Goal: Task Accomplishment & Management: Manage account settings

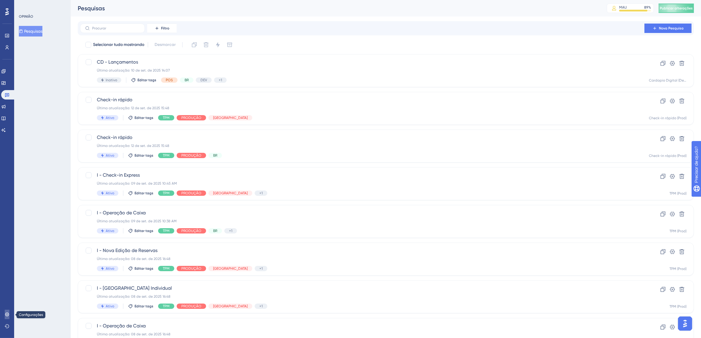
click at [6, 315] on icon at bounding box center [7, 314] width 4 height 4
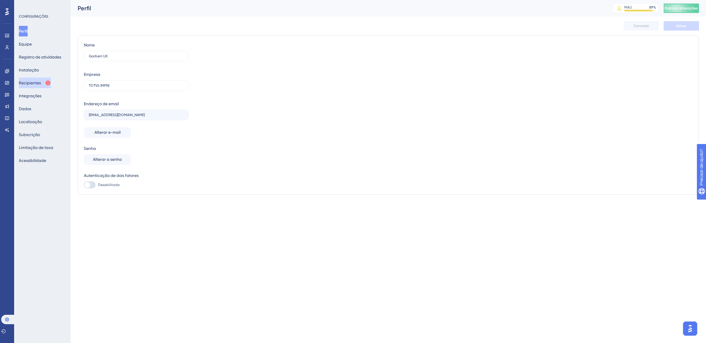
click at [38, 84] on font "Recipientes" at bounding box center [30, 83] width 22 height 5
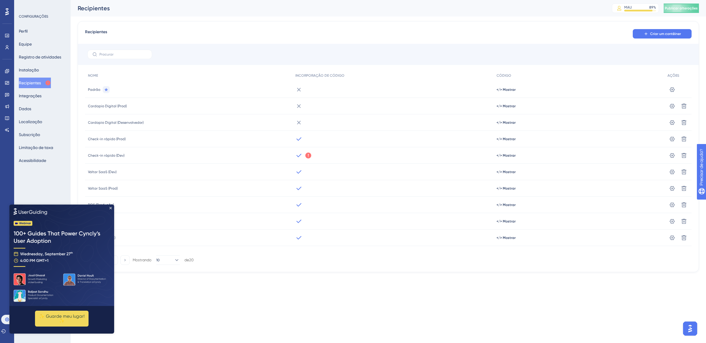
click at [112, 209] on img at bounding box center [61, 256] width 105 height 102
click at [112, 208] on icon "Fechar visualização" at bounding box center [110, 208] width 2 height 2
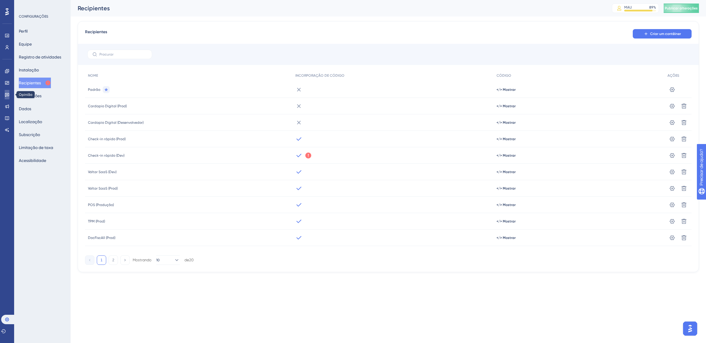
click at [5, 96] on icon at bounding box center [7, 95] width 4 height 4
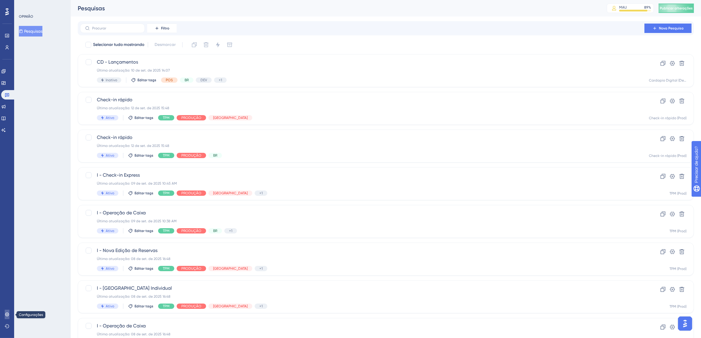
click at [9, 315] on link at bounding box center [7, 314] width 5 height 9
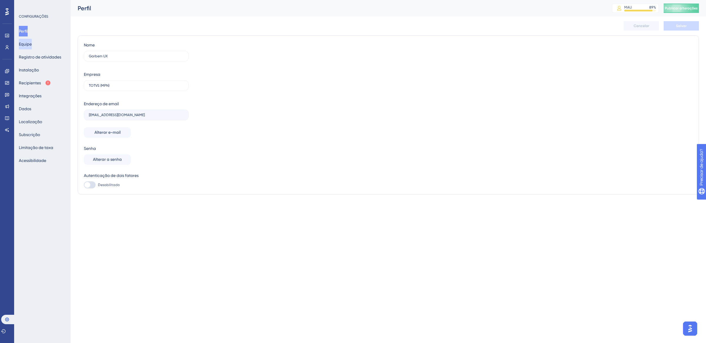
click at [31, 42] on font "Equipe" at bounding box center [25, 44] width 13 height 5
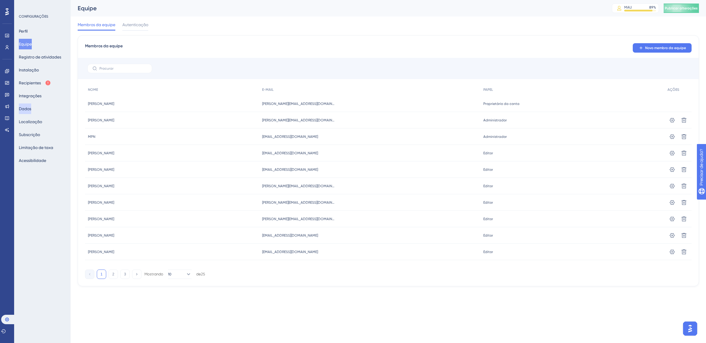
click at [31, 105] on button "Dados" at bounding box center [25, 109] width 12 height 11
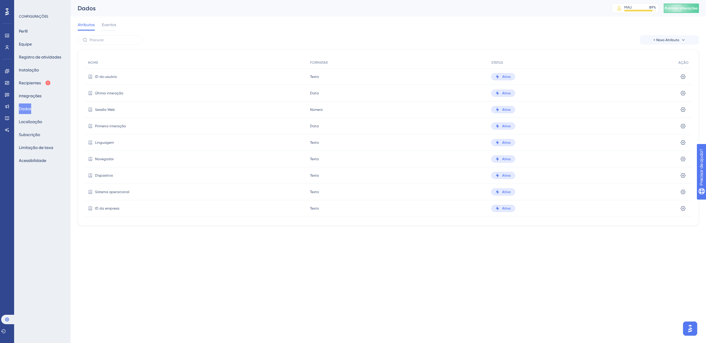
click at [102, 208] on font "ID da empresa" at bounding box center [107, 209] width 24 height 4
click at [681, 209] on icon at bounding box center [683, 209] width 6 height 6
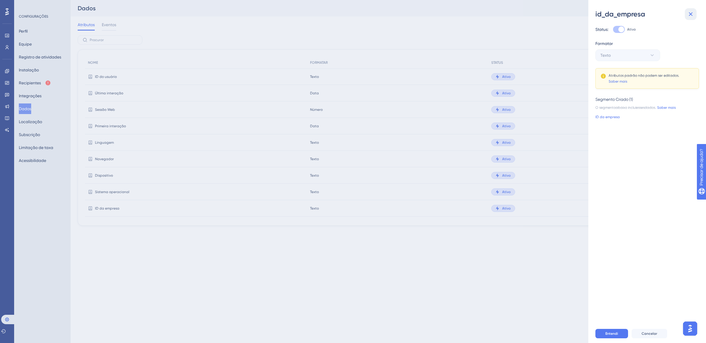
click at [692, 16] on icon at bounding box center [690, 14] width 7 height 7
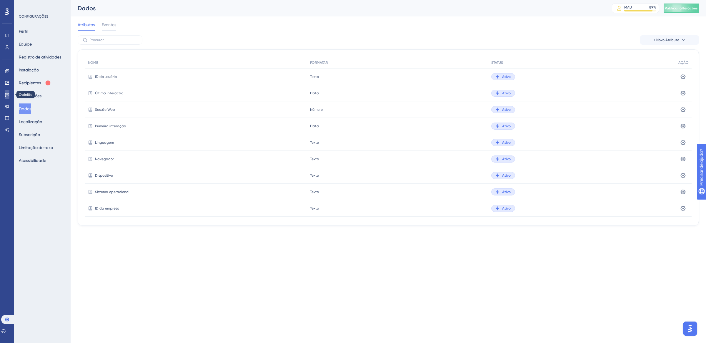
click at [6, 93] on icon at bounding box center [7, 95] width 4 height 4
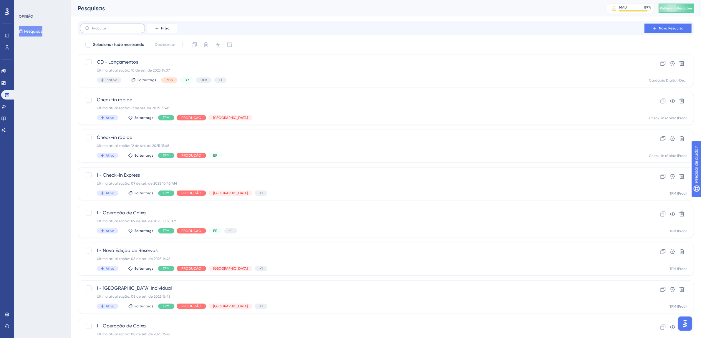
click at [115, 31] on label at bounding box center [112, 28] width 65 height 9
click at [115, 30] on input "text" at bounding box center [116, 28] width 48 height 4
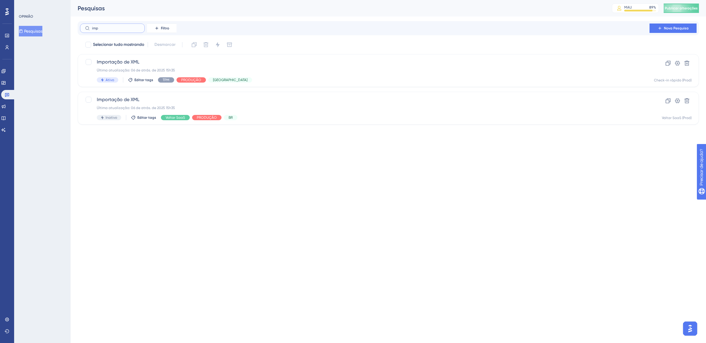
click at [113, 29] on input "imp" at bounding box center [116, 28] width 48 height 4
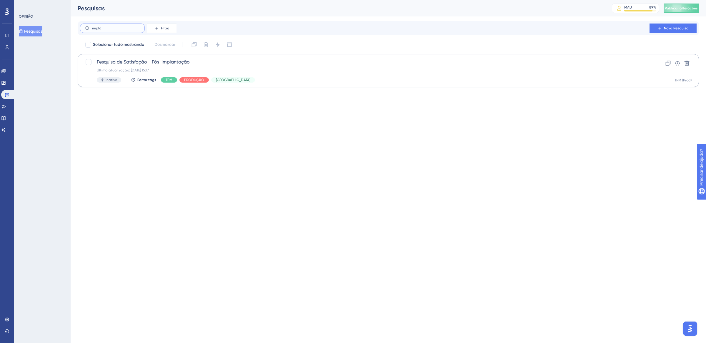
type input "impla"
click at [275, 70] on div "Última atualização: [DATE] 15:17" at bounding box center [365, 70] width 536 height 5
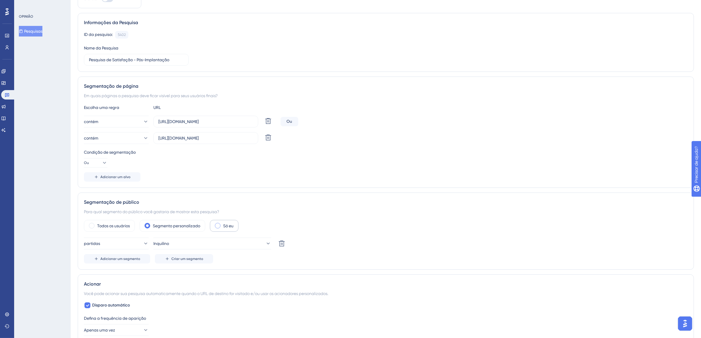
scroll to position [49, 0]
click at [266, 244] on icon at bounding box center [268, 244] width 6 height 6
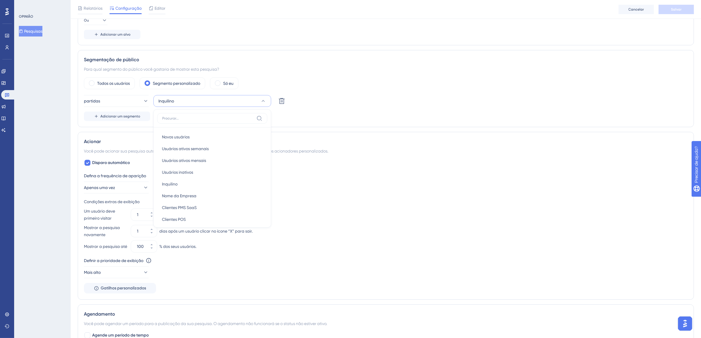
click at [339, 73] on div "Para qual segmento do público você gostaria de mostrar esta pesquisa?" at bounding box center [386, 69] width 604 height 7
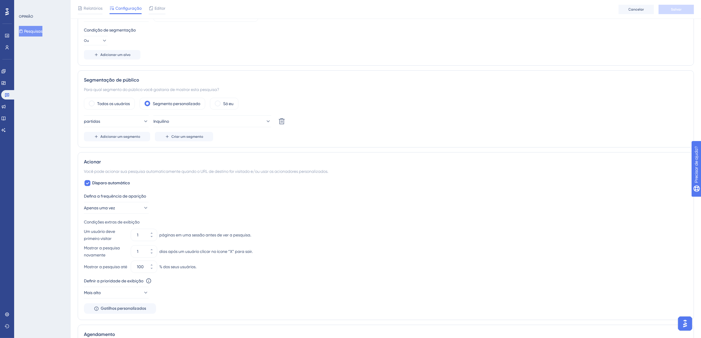
scroll to position [62, 0]
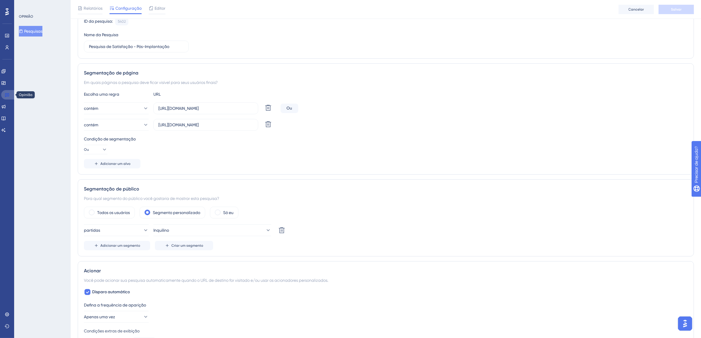
click at [6, 92] on icon at bounding box center [7, 94] width 5 height 5
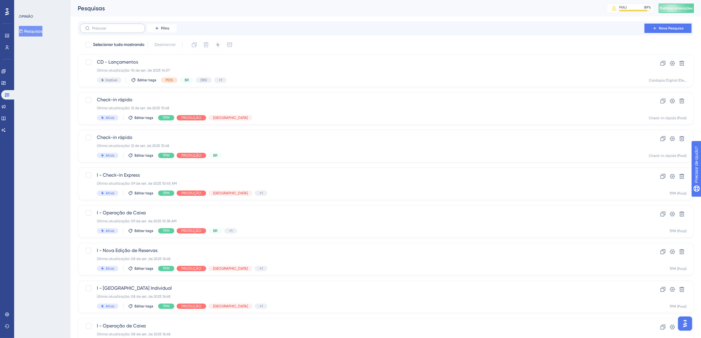
click at [121, 30] on label at bounding box center [112, 28] width 65 height 9
click at [121, 30] on input "text" at bounding box center [116, 28] width 48 height 4
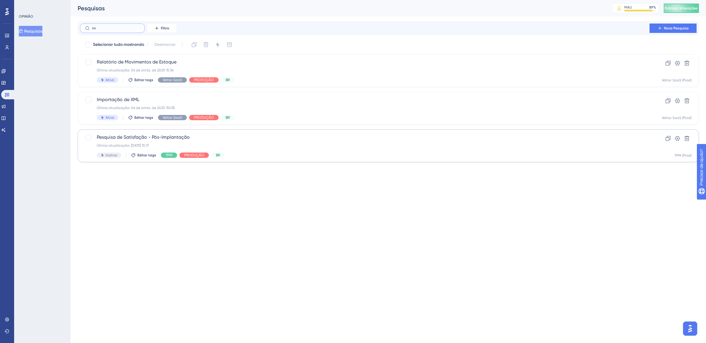
type input "im"
click at [224, 146] on div "Última atualização: [DATE] 15:17" at bounding box center [365, 145] width 536 height 5
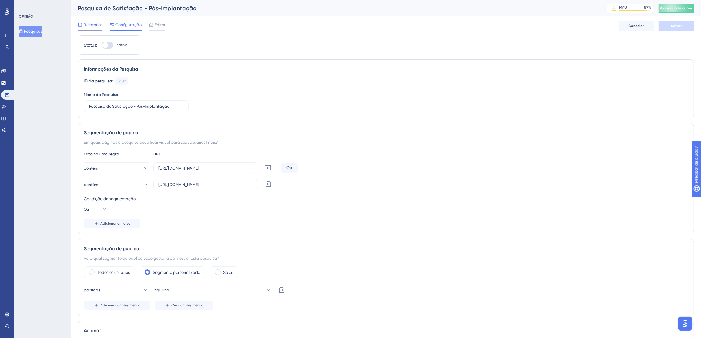
click at [89, 24] on font "Relatórios" at bounding box center [93, 24] width 19 height 5
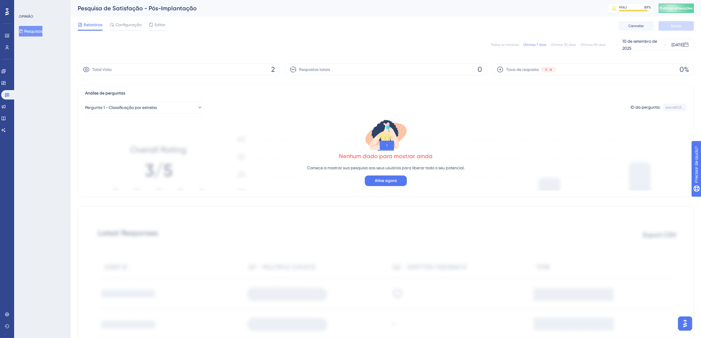
click at [502, 43] on font "Todos os horários" at bounding box center [505, 45] width 28 height 4
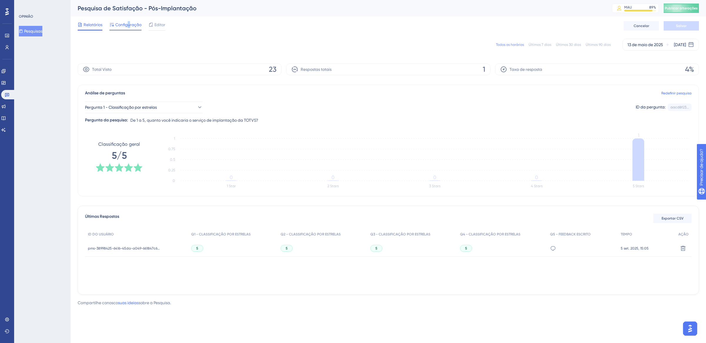
click at [129, 26] on font "Configuração" at bounding box center [128, 24] width 26 height 5
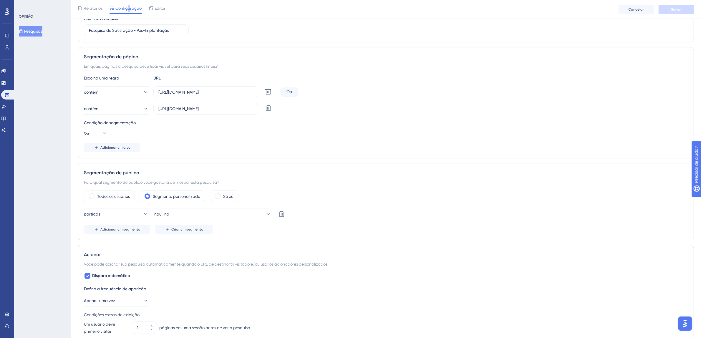
scroll to position [83, 0]
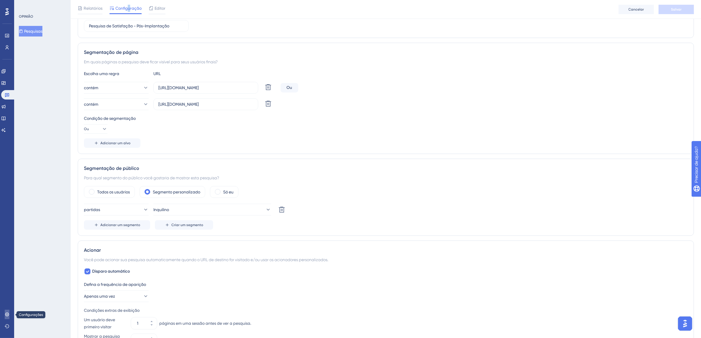
click at [9, 315] on icon at bounding box center [7, 314] width 5 height 5
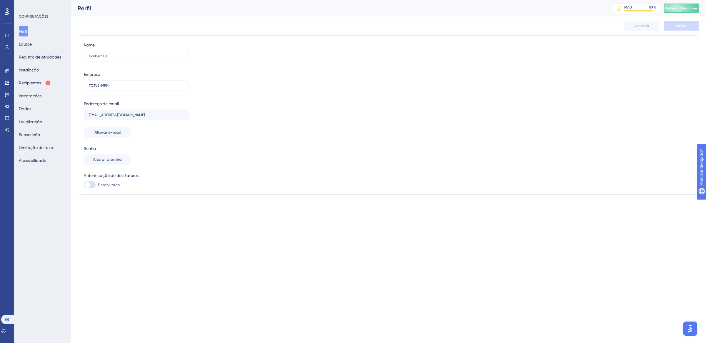
click at [42, 108] on div "Perfil Equipe Registro de atividades Instalação Recipientes Integrações Dados L…" at bounding box center [43, 96] width 48 height 140
click at [39, 109] on div "Perfil Equipe Registro de atividades Instalação Recipientes Integrações Dados L…" at bounding box center [43, 96] width 48 height 140
click at [31, 110] on button "Dados" at bounding box center [25, 109] width 12 height 11
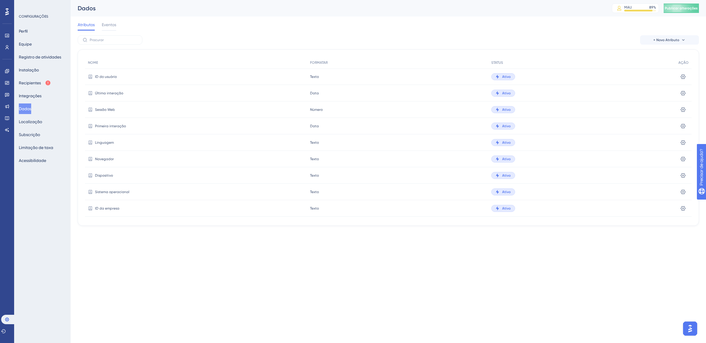
click at [90, 208] on icon at bounding box center [91, 209] width 4 height 4
click at [103, 207] on font "ID da empresa" at bounding box center [107, 209] width 24 height 4
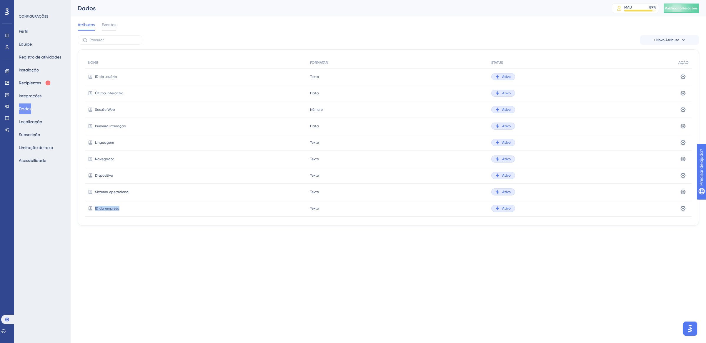
click at [103, 207] on font "ID da empresa" at bounding box center [107, 209] width 24 height 4
click at [107, 207] on font "ID da empresa" at bounding box center [107, 209] width 24 height 4
click at [113, 24] on font "Eventos" at bounding box center [109, 24] width 14 height 5
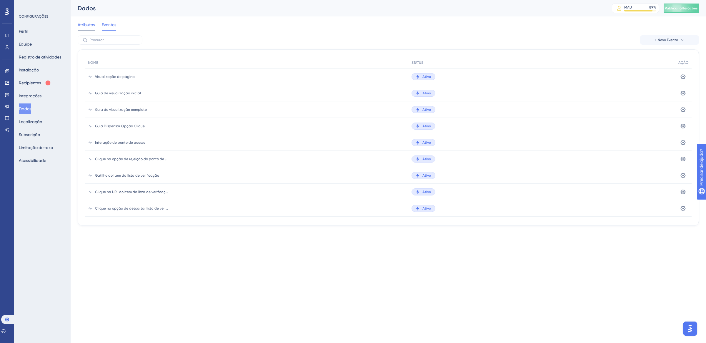
click at [93, 28] on div "Atributos" at bounding box center [86, 25] width 17 height 9
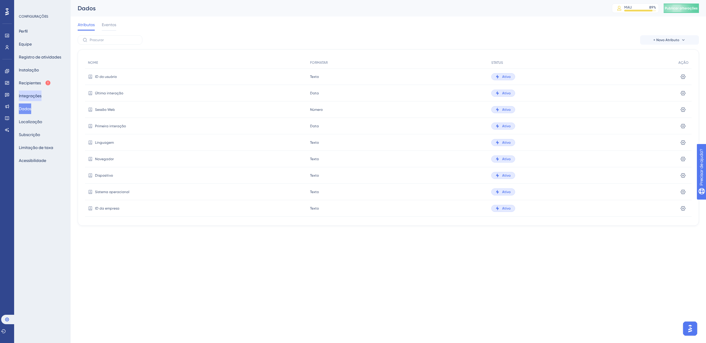
click at [36, 95] on font "Integrações" at bounding box center [30, 96] width 23 height 5
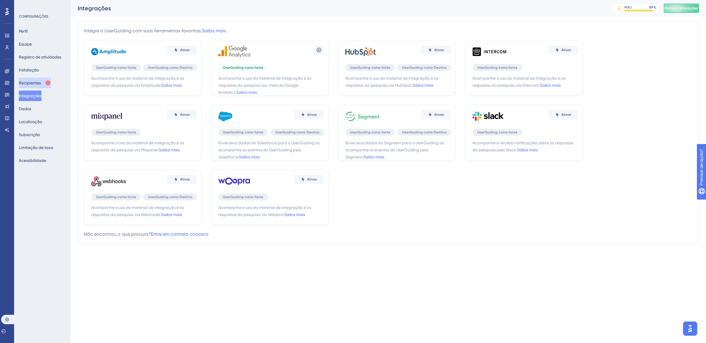
click at [33, 83] on font "Recipientes" at bounding box center [30, 83] width 22 height 5
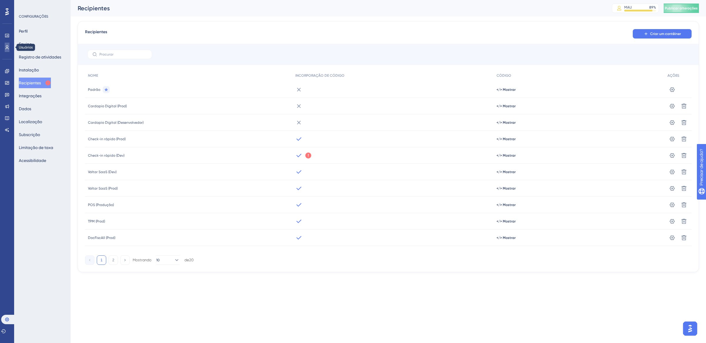
click at [9, 46] on link at bounding box center [7, 47] width 5 height 9
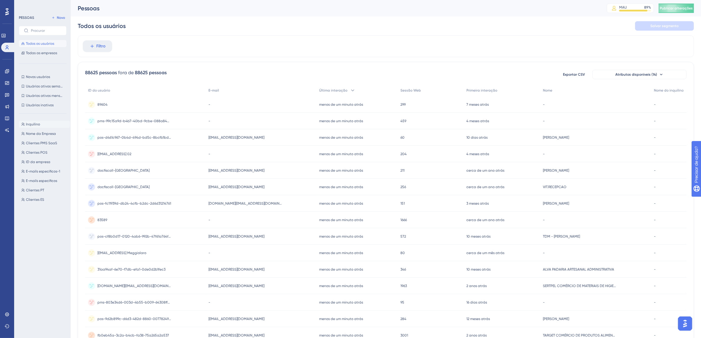
click at [41, 124] on button "Inquilino Inquilino" at bounding box center [44, 124] width 51 height 7
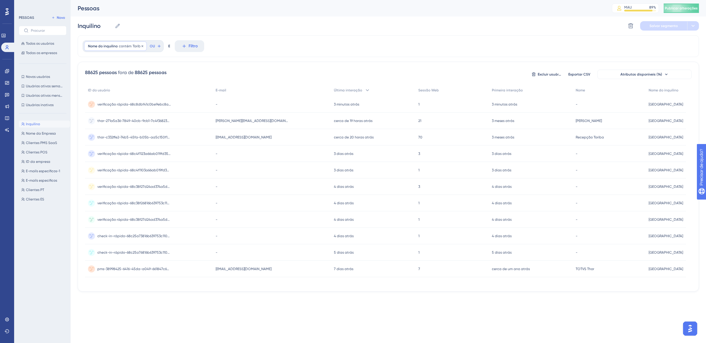
click at [116, 48] on font "Nome do inquilino" at bounding box center [103, 46] width 30 height 4
drag, startPoint x: 106, startPoint y: 94, endPoint x: 92, endPoint y: 94, distance: 13.5
click at [92, 94] on label "Toriba" at bounding box center [121, 93] width 65 height 11
click at [107, 94] on input "Toriba" at bounding box center [121, 93] width 55 height 4
click at [200, 19] on div "Inquilino Inquilino Excluir segmento Salvar segmento" at bounding box center [389, 25] width 622 height 19
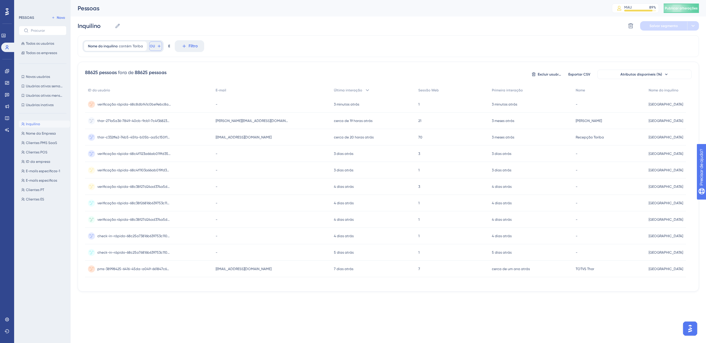
click at [158, 46] on icon at bounding box center [159, 46] width 3 height 3
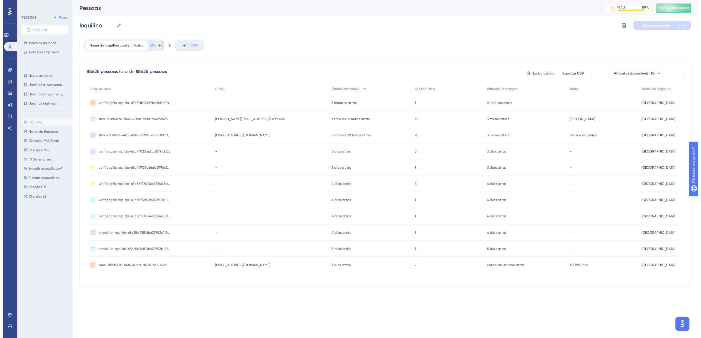
scroll to position [25, 0]
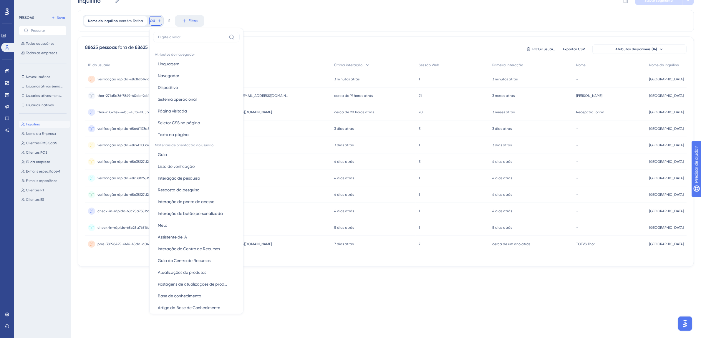
click at [224, 18] on div "Nome do inquilino contém Toriba Toriba Remover OU Atributos do navegador Lingua…" at bounding box center [386, 21] width 616 height 22
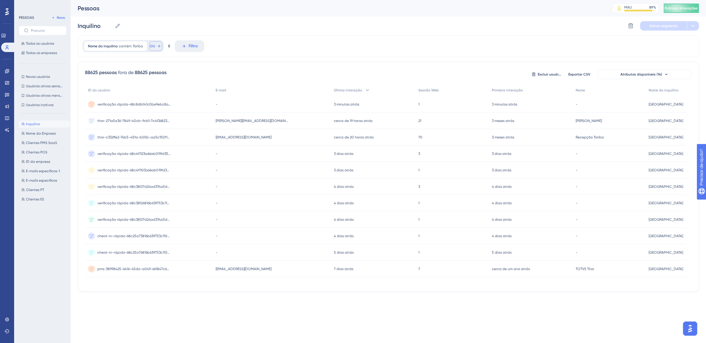
click at [157, 46] on icon at bounding box center [159, 46] width 5 height 5
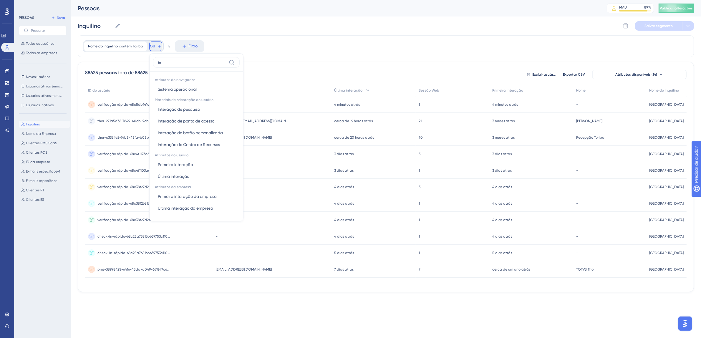
type input "i"
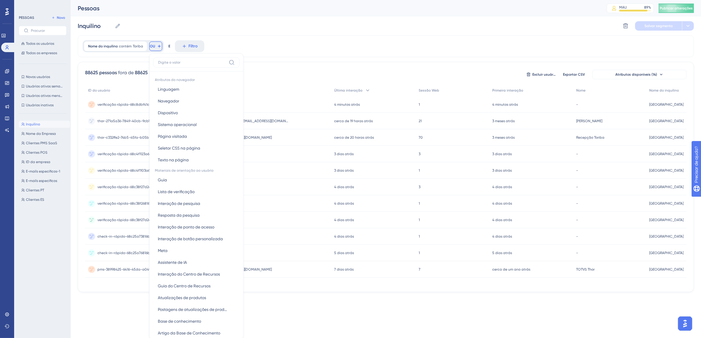
click at [264, 44] on div "Nome do inquilino contém Toriba Toriba Remover OU Atributos do navegador Lingua…" at bounding box center [386, 46] width 616 height 22
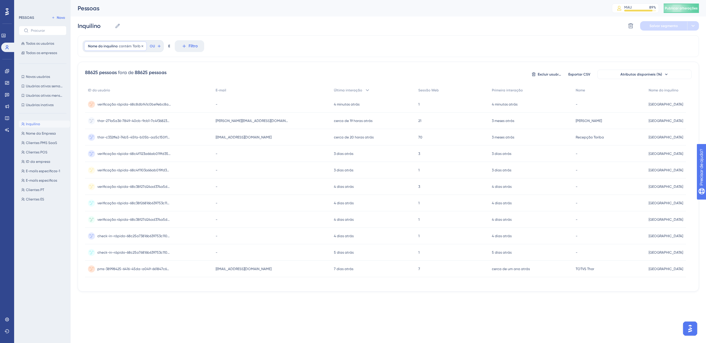
click at [108, 47] on font "Nome do inquilino" at bounding box center [103, 46] width 30 height 4
click at [157, 26] on div "Inquilino Inquilino Excluir segmento Salvar segmento" at bounding box center [389, 25] width 622 height 19
click at [199, 48] on button "Filtro" at bounding box center [189, 46] width 29 height 12
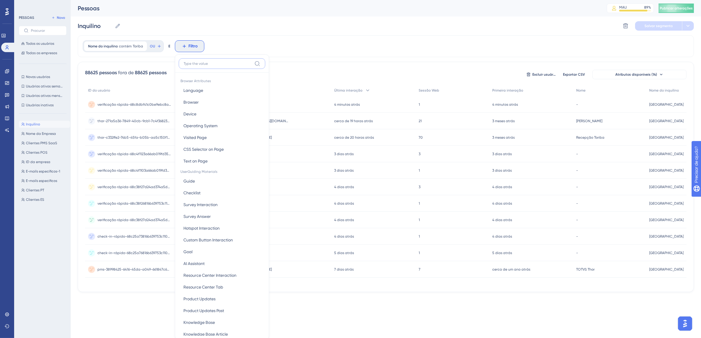
scroll to position [28, 0]
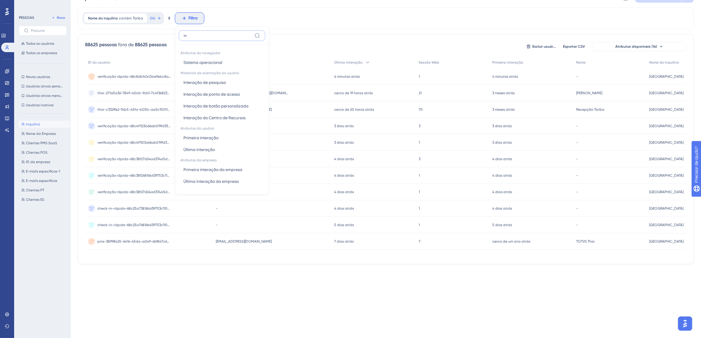
type input "i"
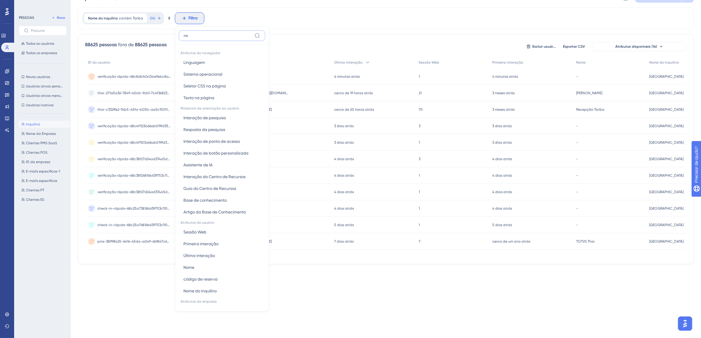
scroll to position [0, 0]
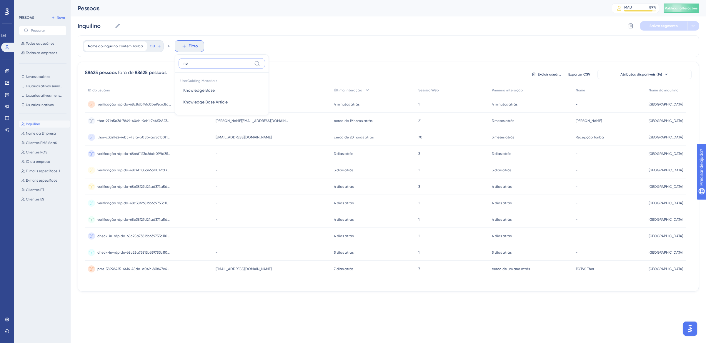
type input "n"
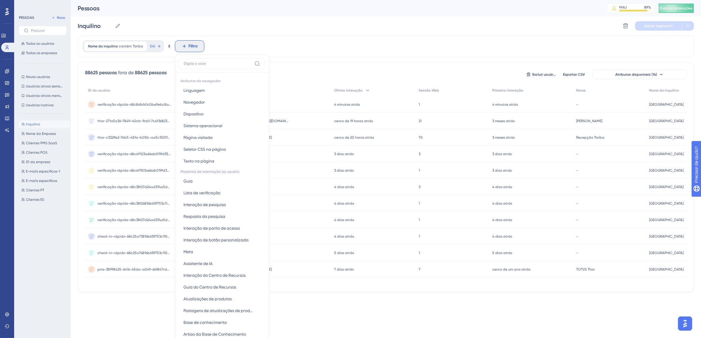
click at [233, 45] on div "Nome do inquilino contém Toriba Toriba Remover OU E Filtro Atributos do navegad…" at bounding box center [386, 46] width 616 height 22
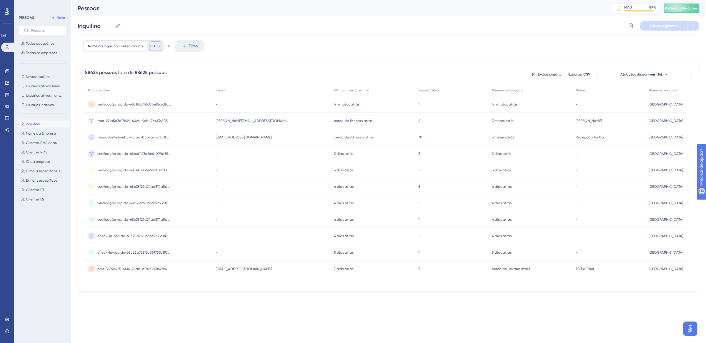
click at [161, 46] on icon at bounding box center [159, 46] width 5 height 5
type input "n"
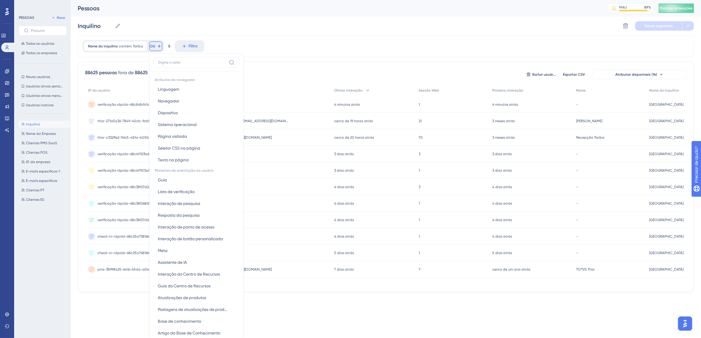
click at [257, 38] on div "Nome do inquilino contém Toriba Toriba Remover OU Atributos do navegador Lingua…" at bounding box center [386, 46] width 616 height 22
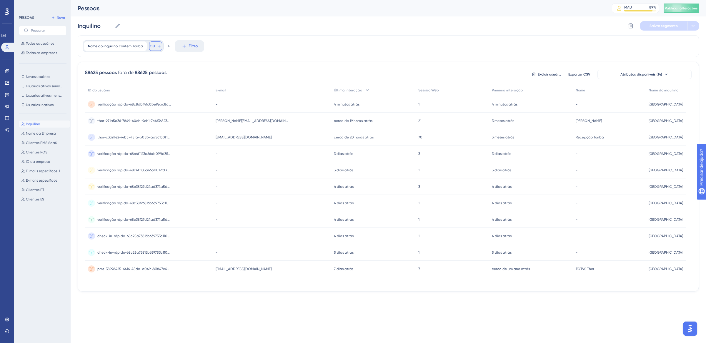
click at [152, 49] on button "OU" at bounding box center [155, 45] width 13 height 9
type input "n"
type input "N"
type input "I"
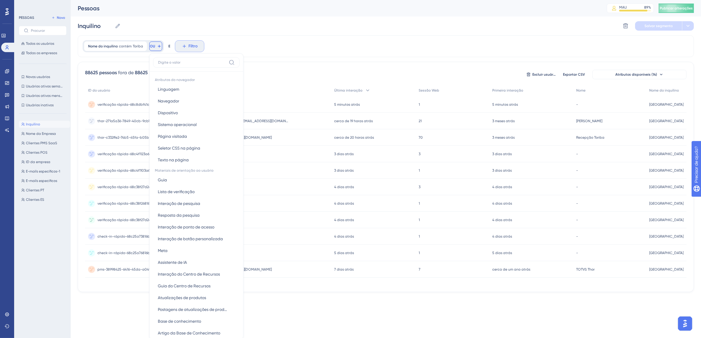
click at [202, 45] on button "Filtro" at bounding box center [189, 46] width 29 height 12
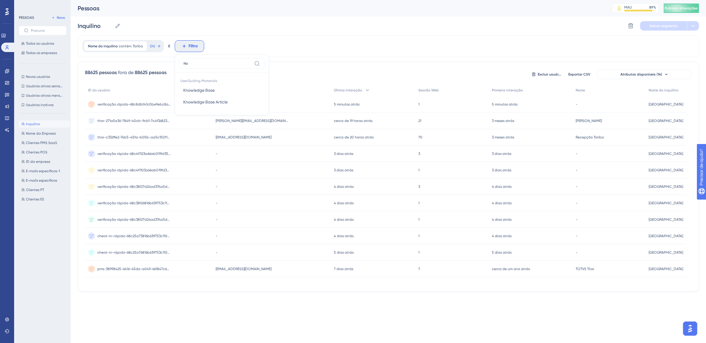
type input "N"
type input "I"
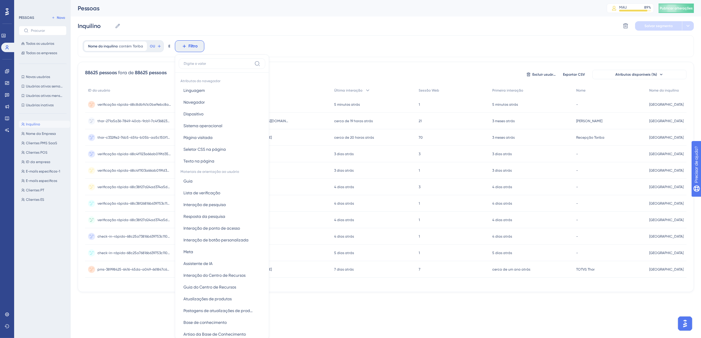
click at [319, 36] on div "Nome do inquilino contém Toriba Toriba Remover OU E Filtro Atributos do navegad…" at bounding box center [386, 46] width 616 height 22
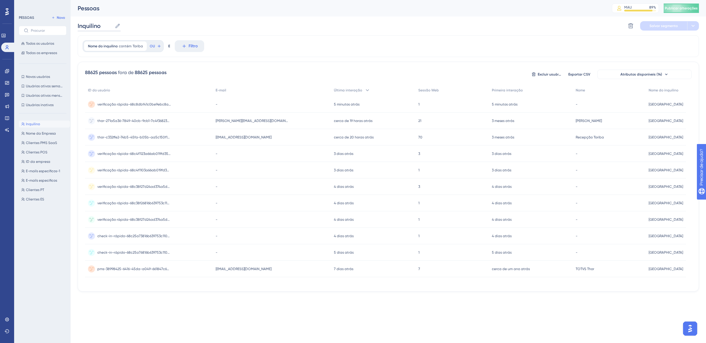
click at [101, 29] on input "Inquilino" at bounding box center [95, 26] width 35 height 8
click at [78, 27] on input "Inquilino]" at bounding box center [96, 26] width 36 height 8
click at [217, 21] on div "[Inquilino] Toriba [Inquilino] Toriba Excluir segmento Salvar segmento Ações" at bounding box center [389, 25] width 622 height 19
click at [661, 25] on font "Salvar segmento" at bounding box center [664, 26] width 28 height 4
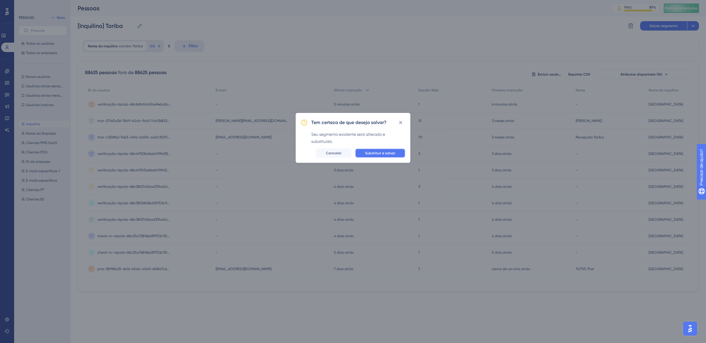
click at [382, 151] on font "Substituir e salvar" at bounding box center [380, 153] width 30 height 4
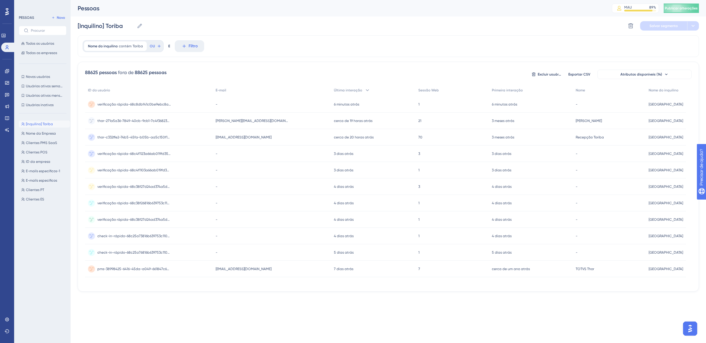
click at [41, 123] on font "[Inquilino] Toriba" at bounding box center [39, 124] width 27 height 4
click at [682, 9] on font "Publicar alterações" at bounding box center [681, 8] width 33 height 4
click at [36, 126] on span "[Inquilino] Toriba" at bounding box center [39, 124] width 27 height 5
click at [60, 19] on font "Novo" at bounding box center [61, 18] width 8 height 4
type input "New Segment"
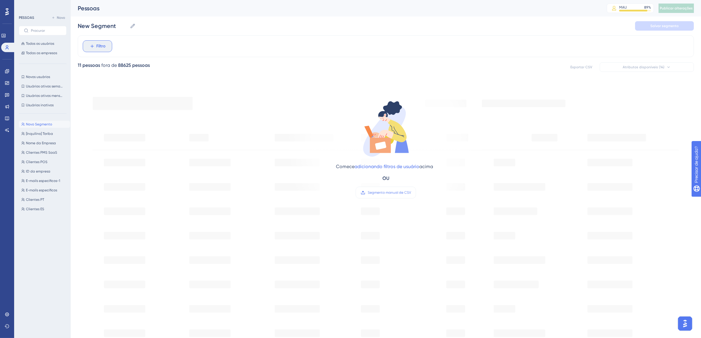
click at [102, 44] on font "Filtro" at bounding box center [101, 46] width 9 height 5
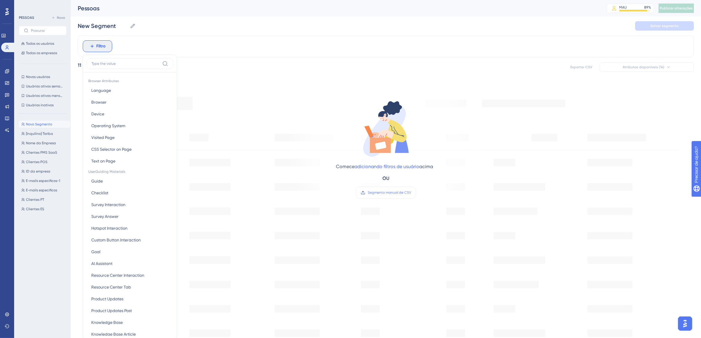
scroll to position [28, 0]
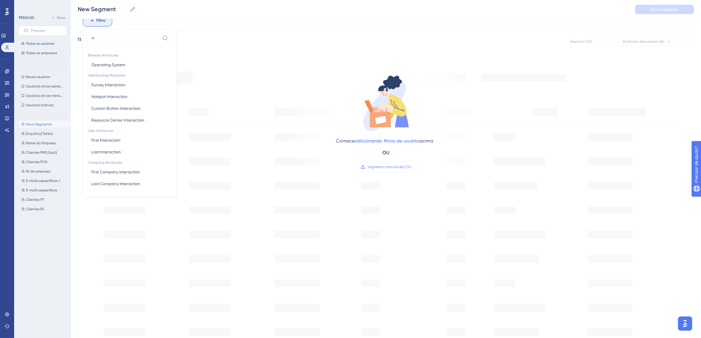
type input "i"
type input "n"
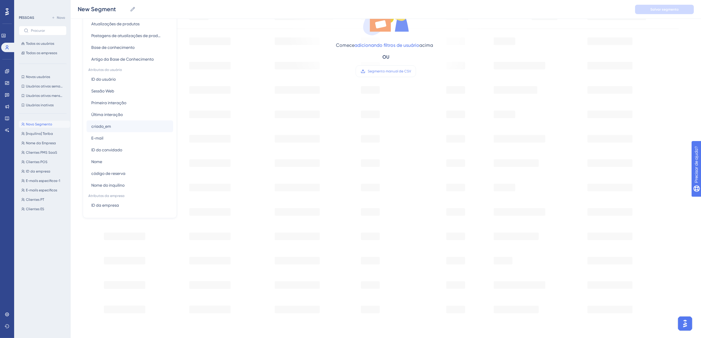
scroll to position [165, 0]
click at [126, 171] on button "Nome do inquilino Nome do inquilino" at bounding box center [130, 174] width 87 height 12
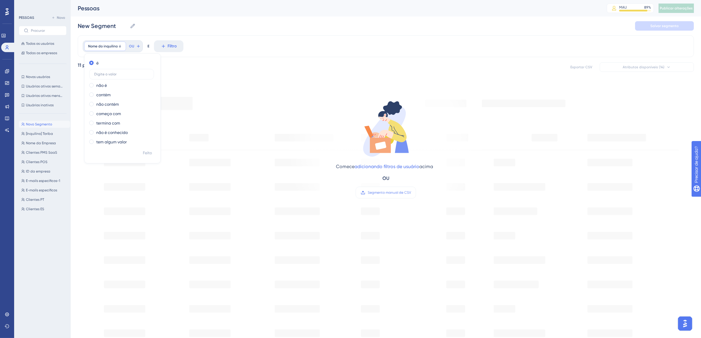
click at [213, 42] on div "Nome do inquilino é Remover é não é contém não contém começa com termina com nã…" at bounding box center [386, 46] width 616 height 22
click at [102, 47] on font "Filtro" at bounding box center [101, 46] width 9 height 5
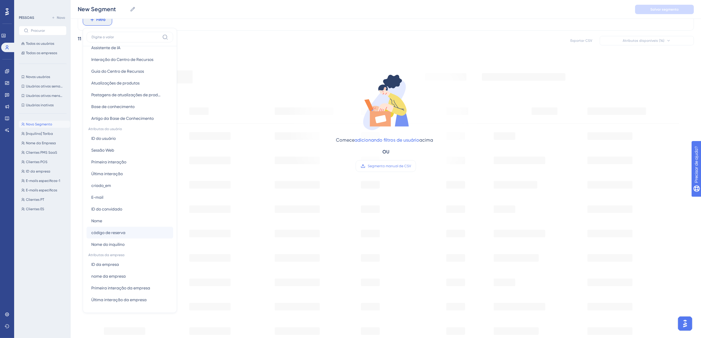
scroll to position [29, 0]
click at [125, 241] on button "Nome do inquilino Nome do inquilino" at bounding box center [130, 244] width 87 height 12
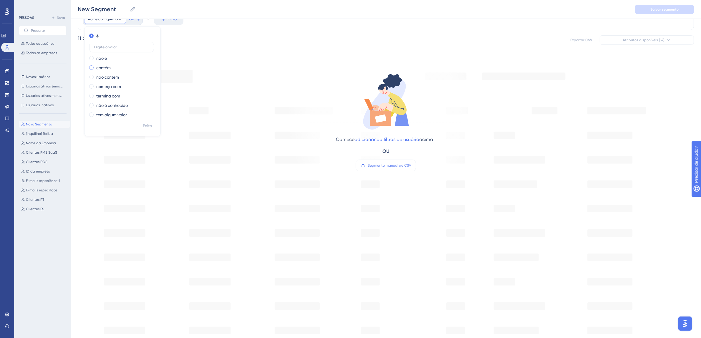
click at [95, 69] on div "contém" at bounding box center [121, 67] width 64 height 7
click at [106, 67] on input "text" at bounding box center [121, 66] width 55 height 4
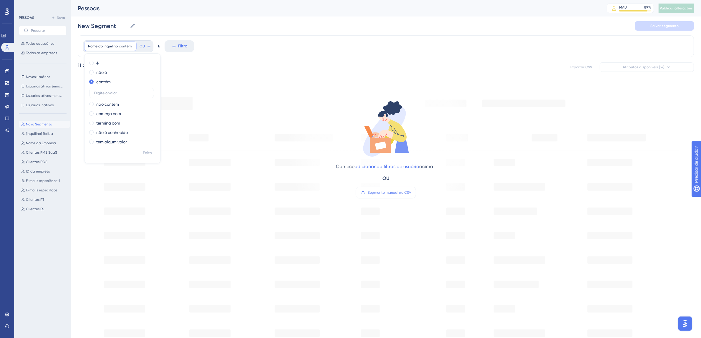
click at [213, 50] on div "Nome do inquilino contém Remover é não é contém não contém começa com termina c…" at bounding box center [386, 46] width 616 height 22
click at [39, 124] on font "Novo Segmento" at bounding box center [39, 124] width 26 height 4
click at [36, 133] on font "[Inquilino] Toriba" at bounding box center [39, 134] width 27 height 4
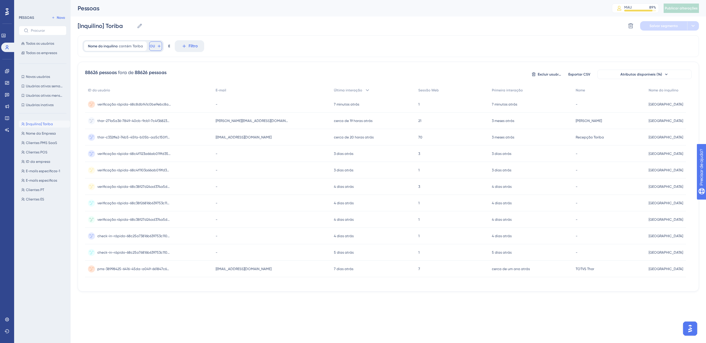
click at [160, 46] on icon at bounding box center [159, 46] width 5 height 5
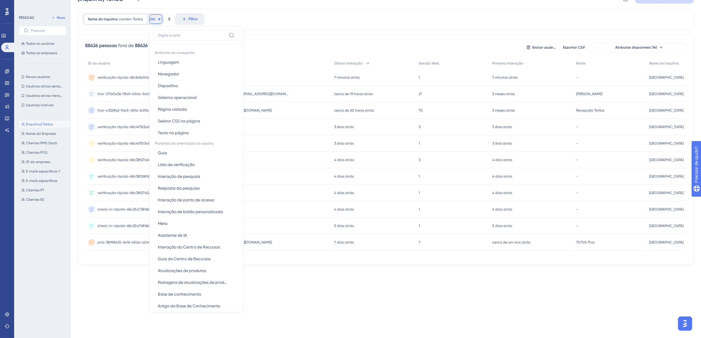
scroll to position [188, 0]
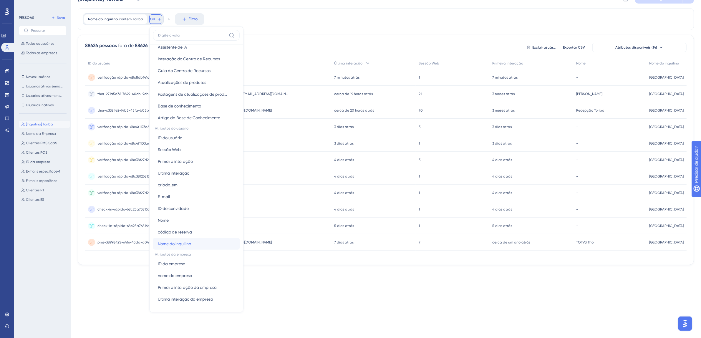
click at [176, 241] on font "Nome do inquilino" at bounding box center [174, 243] width 33 height 5
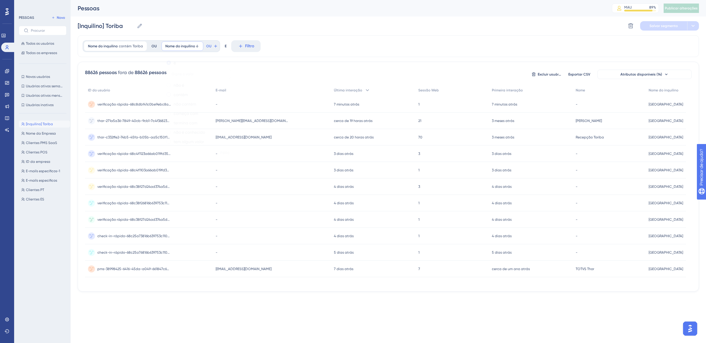
click at [168, 96] on span at bounding box center [169, 94] width 4 height 4
click at [173, 93] on input "radio" at bounding box center [173, 93] width 0 height 0
click at [224, 46] on icon at bounding box center [226, 46] width 5 height 5
click at [159, 48] on icon at bounding box center [159, 46] width 5 height 5
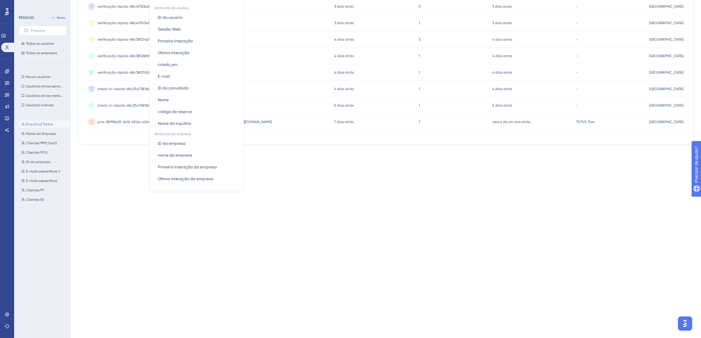
scroll to position [176, 0]
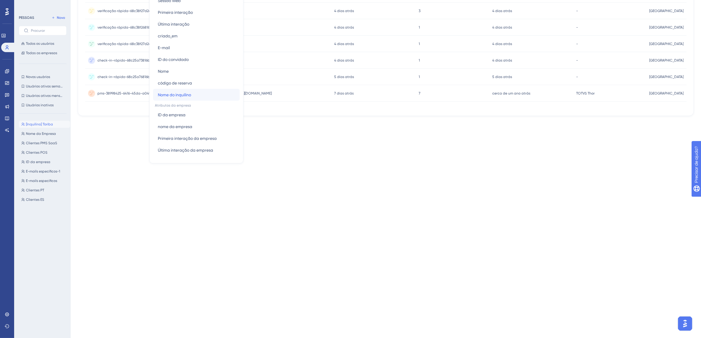
click at [192, 98] on button "Nome do inquilino Nome do inquilino" at bounding box center [196, 95] width 87 height 12
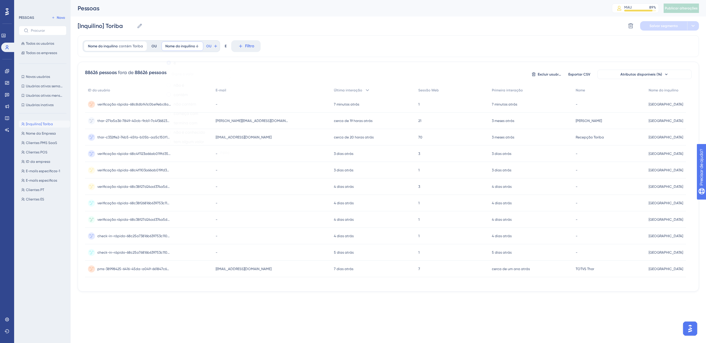
click at [174, 96] on font "contém" at bounding box center [181, 94] width 14 height 5
click at [102, 26] on input "[Inquilino] Toriba" at bounding box center [106, 26] width 57 height 8
drag, startPoint x: 102, startPoint y: 26, endPoint x: 80, endPoint y: 28, distance: 22.2
click at [80, 28] on input "[Inquilino] Toriba" at bounding box center [106, 26] width 57 height 8
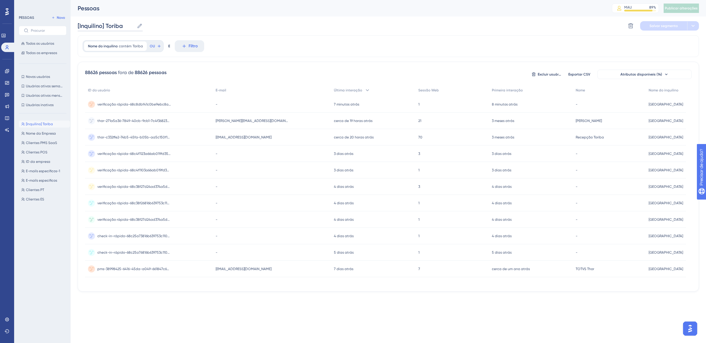
click at [105, 25] on input "[Inquilino] Toriba" at bounding box center [106, 26] width 57 height 8
drag, startPoint x: 106, startPoint y: 25, endPoint x: 124, endPoint y: 25, distance: 18.5
click at [124, 25] on input "[Inquilino] Toriba" at bounding box center [106, 26] width 57 height 8
click at [100, 26] on input "[Inquilino] Toriba" at bounding box center [106, 26] width 57 height 8
drag, startPoint x: 102, startPoint y: 26, endPoint x: 80, endPoint y: 26, distance: 22.1
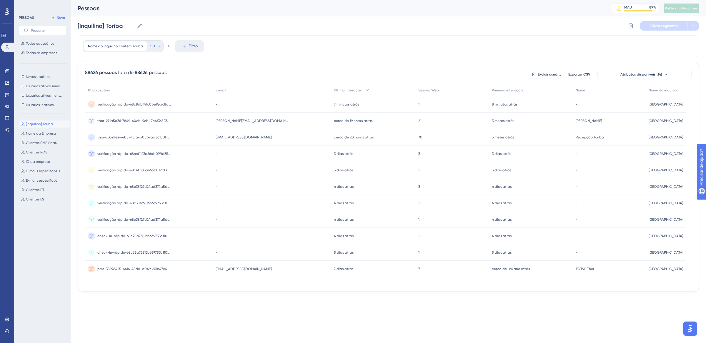
click at [80, 26] on input "[Inquilino] Toriba" at bounding box center [106, 26] width 57 height 8
drag, startPoint x: 135, startPoint y: 26, endPoint x: 119, endPoint y: 26, distance: 16.2
click at [119, 26] on input "[Implantação] Toriba" at bounding box center [112, 26] width 69 height 8
type input "[Implantação] [DATE]"
click at [240, 18] on div "[Implantação] [DATE] [Implantação] [DATE] Excluir segmento Salvar segmento Ações" at bounding box center [389, 25] width 622 height 19
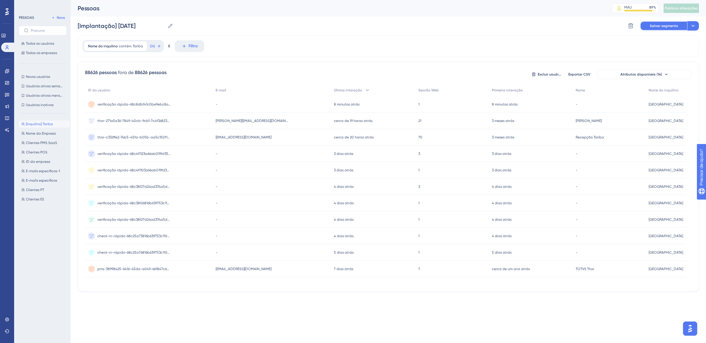
click at [667, 29] on button "Salvar segmento" at bounding box center [663, 25] width 47 height 9
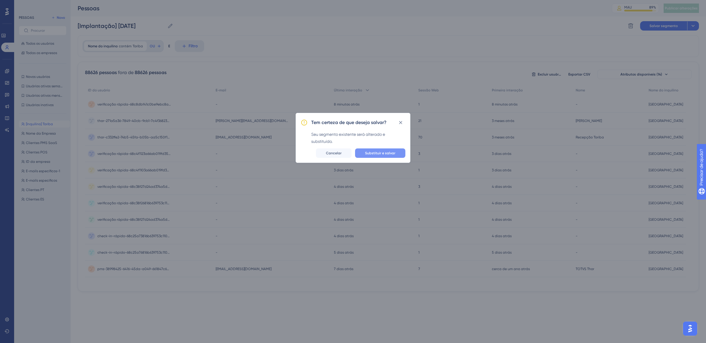
click at [380, 151] on font "Substituir e salvar" at bounding box center [380, 153] width 30 height 4
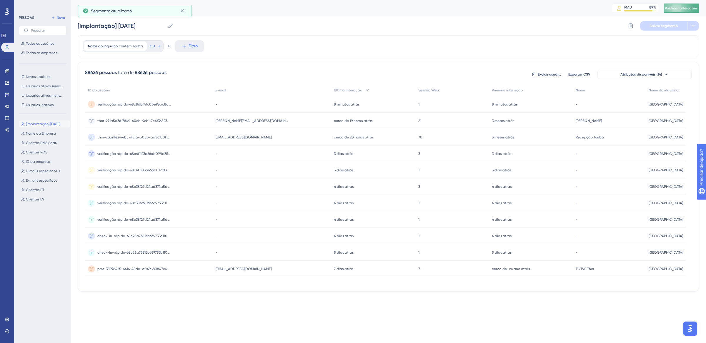
click at [682, 11] on button "Publicar alterações" at bounding box center [681, 8] width 35 height 9
click at [7, 97] on link at bounding box center [7, 94] width 5 height 9
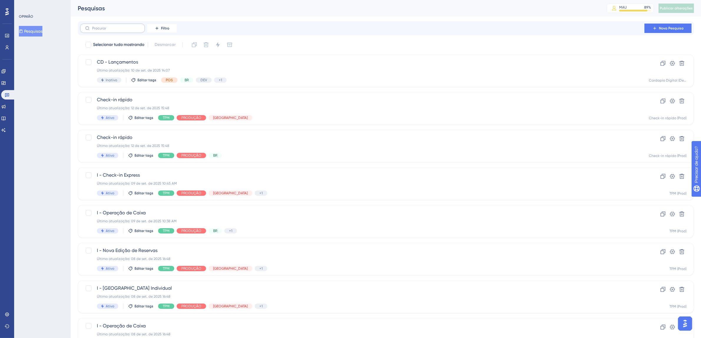
click at [119, 30] on label at bounding box center [112, 28] width 65 height 9
click at [119, 30] on input "text" at bounding box center [116, 28] width 48 height 4
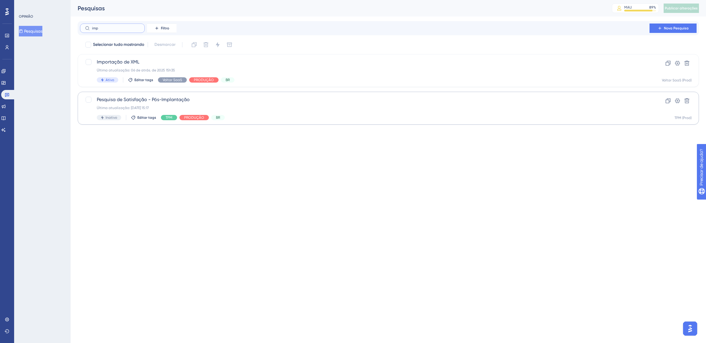
type input "imp"
click at [248, 106] on div "Última atualização: [DATE] 15:17" at bounding box center [365, 108] width 536 height 5
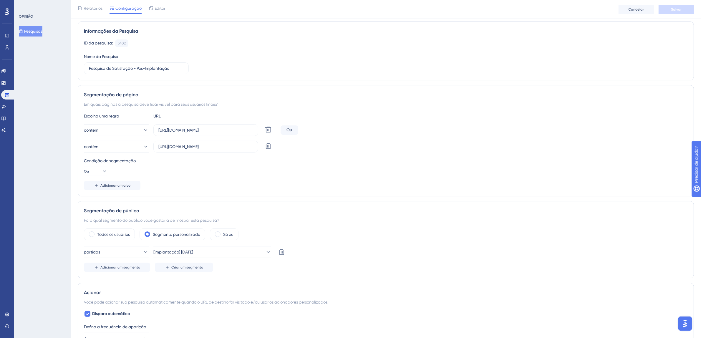
scroll to position [50, 0]
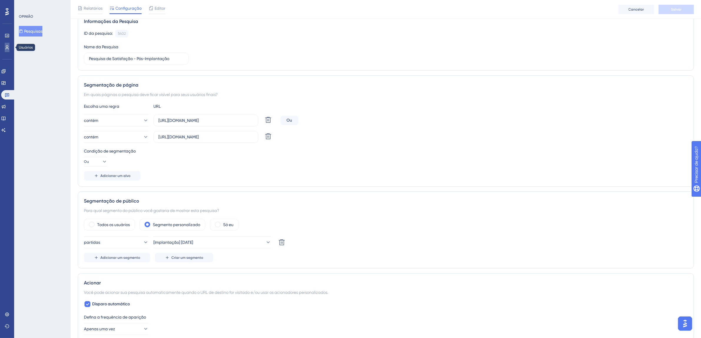
click at [5, 45] on icon at bounding box center [7, 47] width 5 height 5
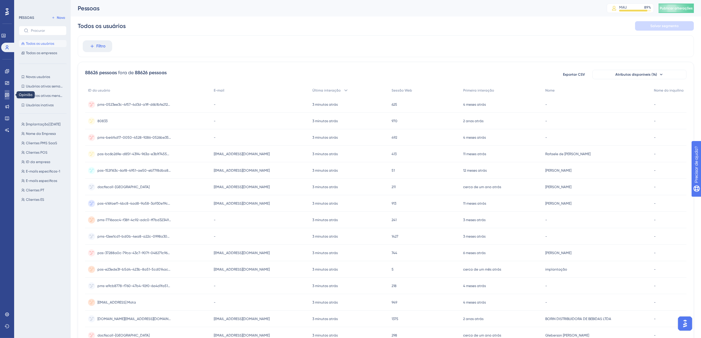
click at [7, 97] on icon at bounding box center [7, 94] width 5 height 5
